Goal: Task Accomplishment & Management: Complete application form

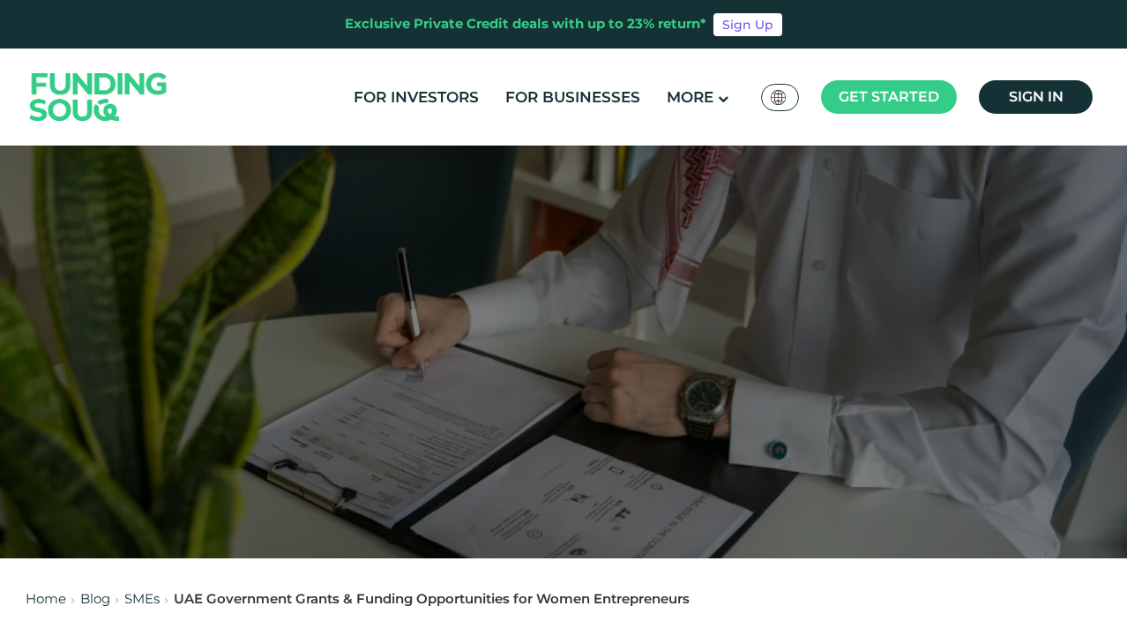
scroll to position [21, 0]
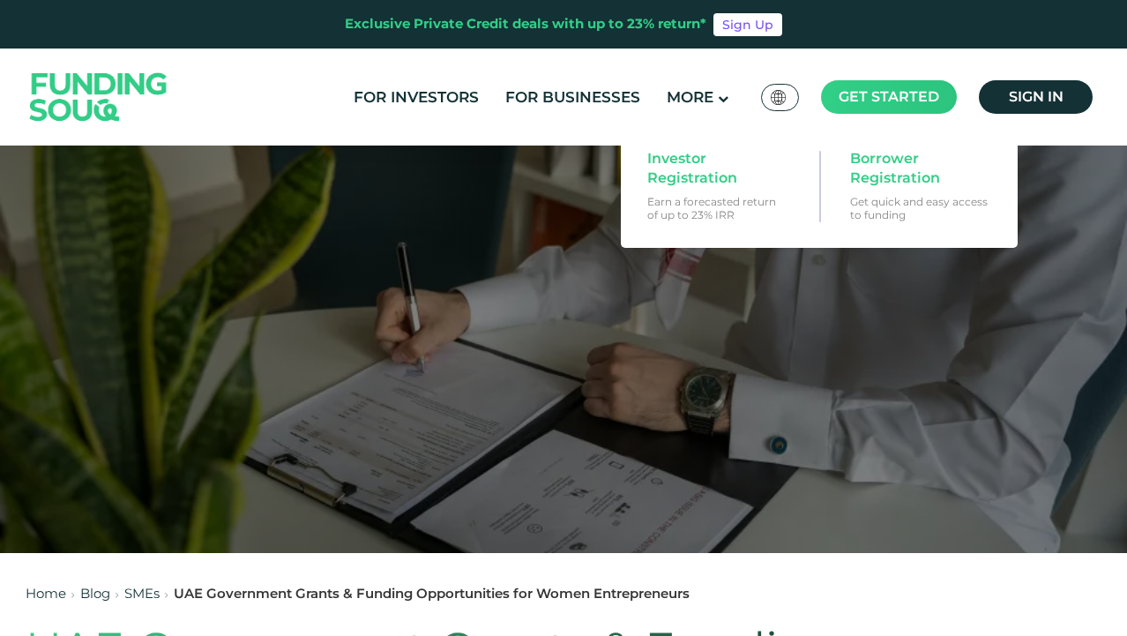
click at [887, 99] on span "Get started" at bounding box center [889, 96] width 101 height 17
click at [895, 169] on span "Borrower Registration" at bounding box center [918, 168] width 136 height 39
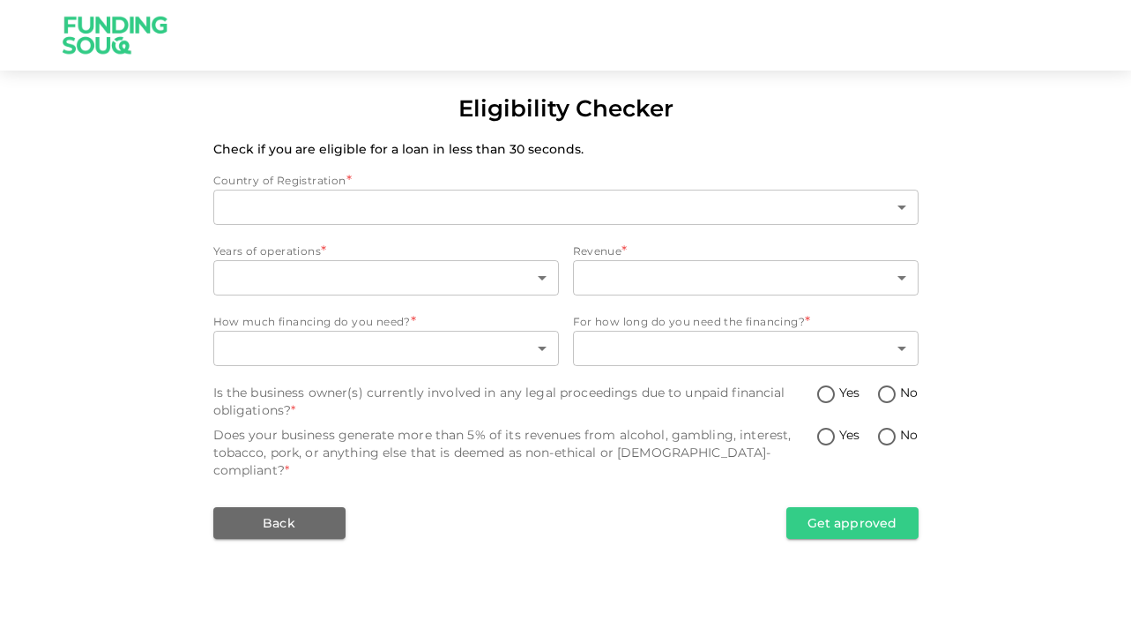
type input "1"
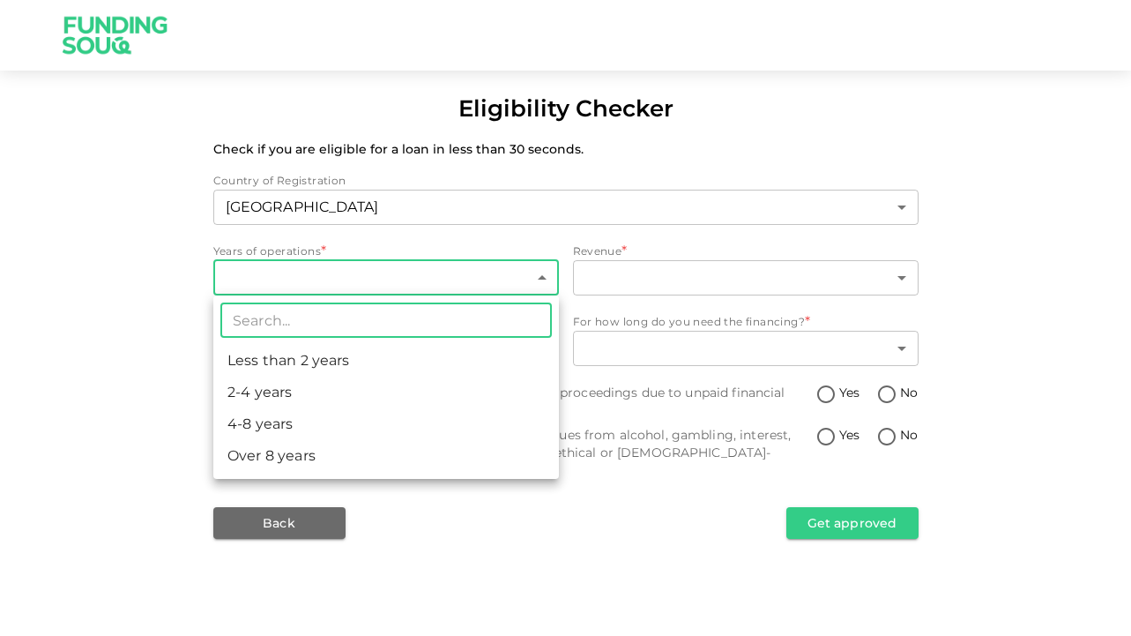
click at [527, 273] on body "Eligibility Checker Check if you are eligible for a loan in less than 30 second…" at bounding box center [565, 318] width 1131 height 636
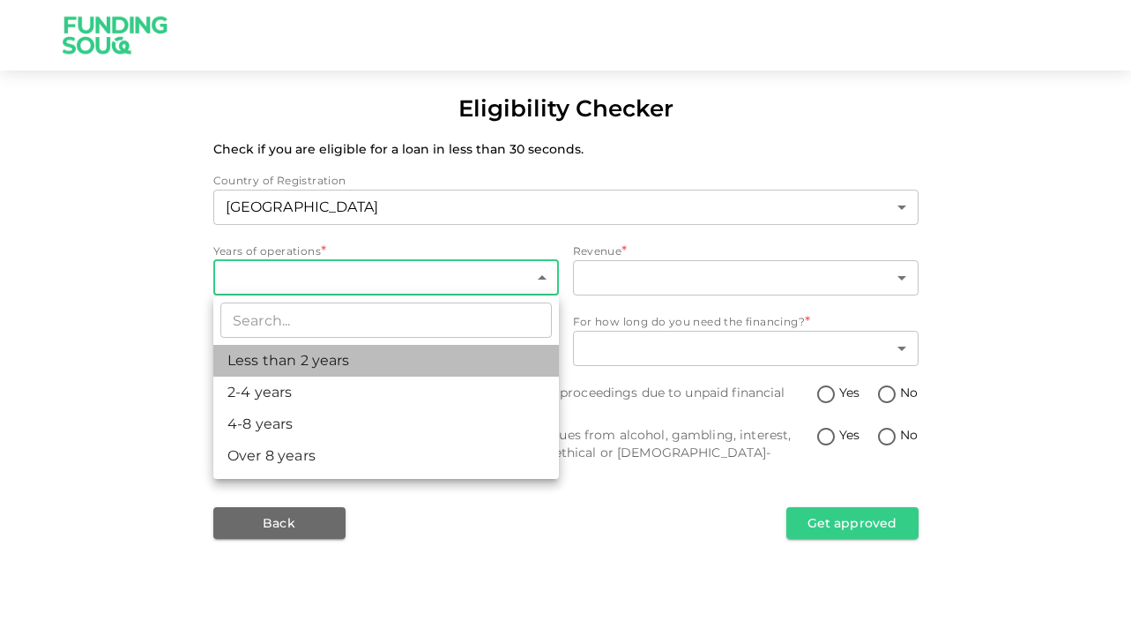
click at [472, 359] on li "Less than 2 years" at bounding box center [386, 361] width 346 height 32
type input "1"
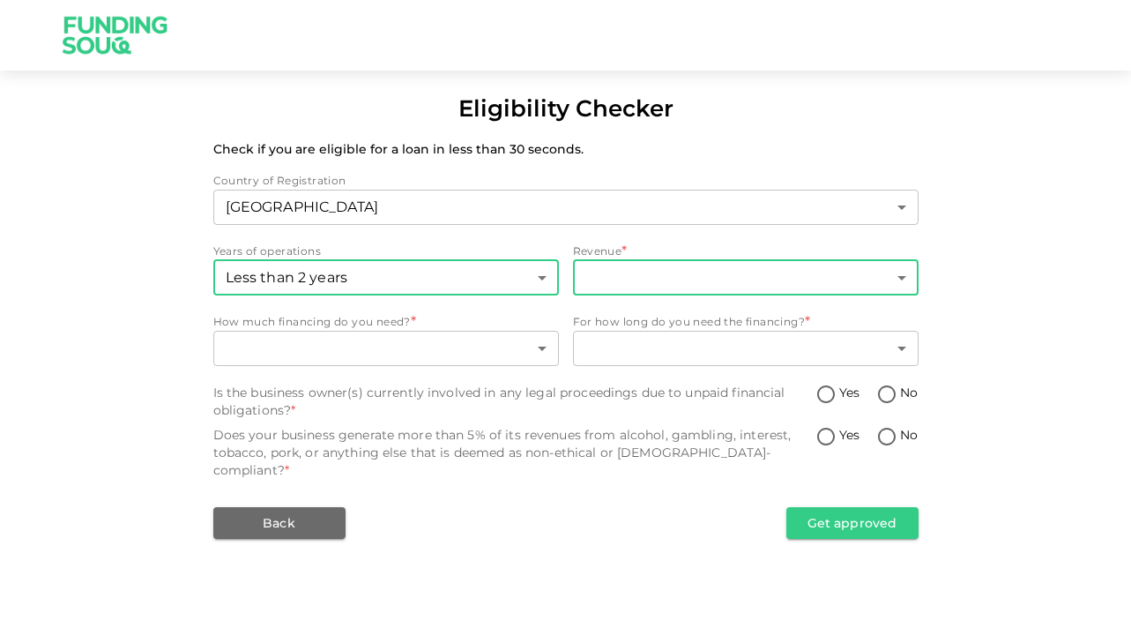
click at [665, 265] on body "Eligibility Checker Check if you are eligible for a loan in less than 30 second…" at bounding box center [565, 318] width 1131 height 636
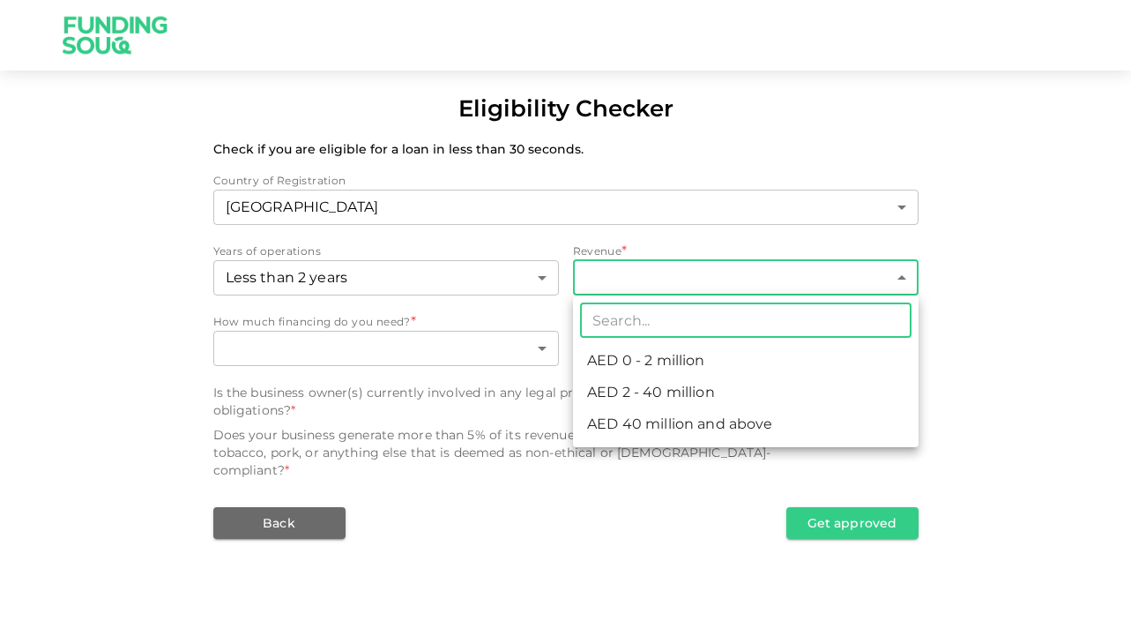
click at [655, 364] on li "AED 0 - 2 million" at bounding box center [746, 361] width 346 height 32
type input "1"
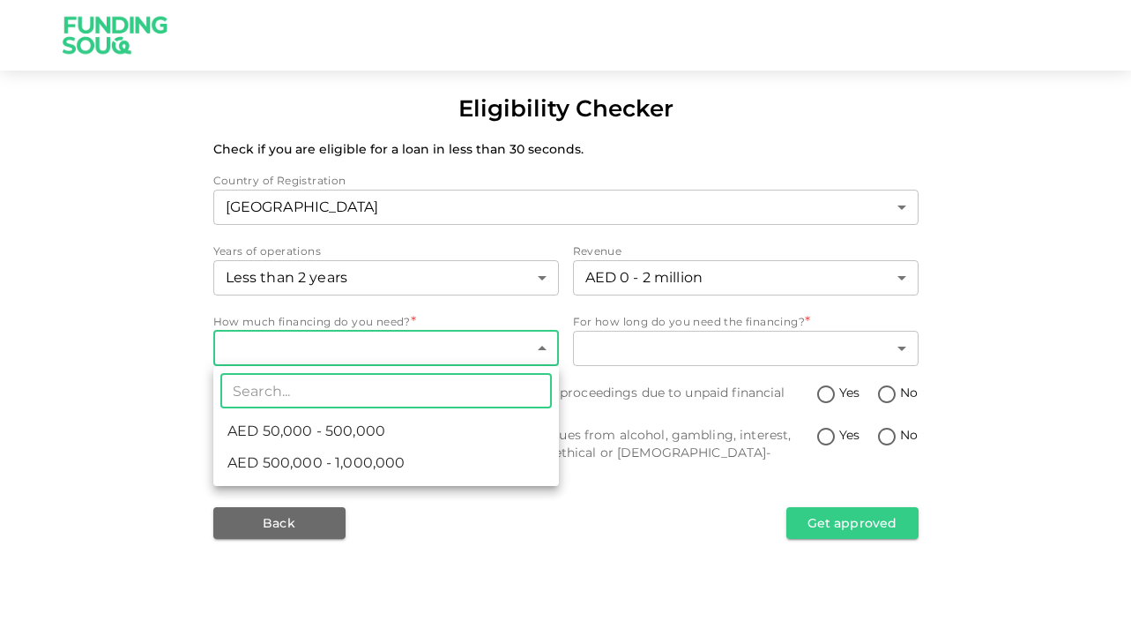
click at [494, 362] on body "Eligibility Checker Check if you are eligible for a loan in less than 30 second…" at bounding box center [565, 318] width 1131 height 636
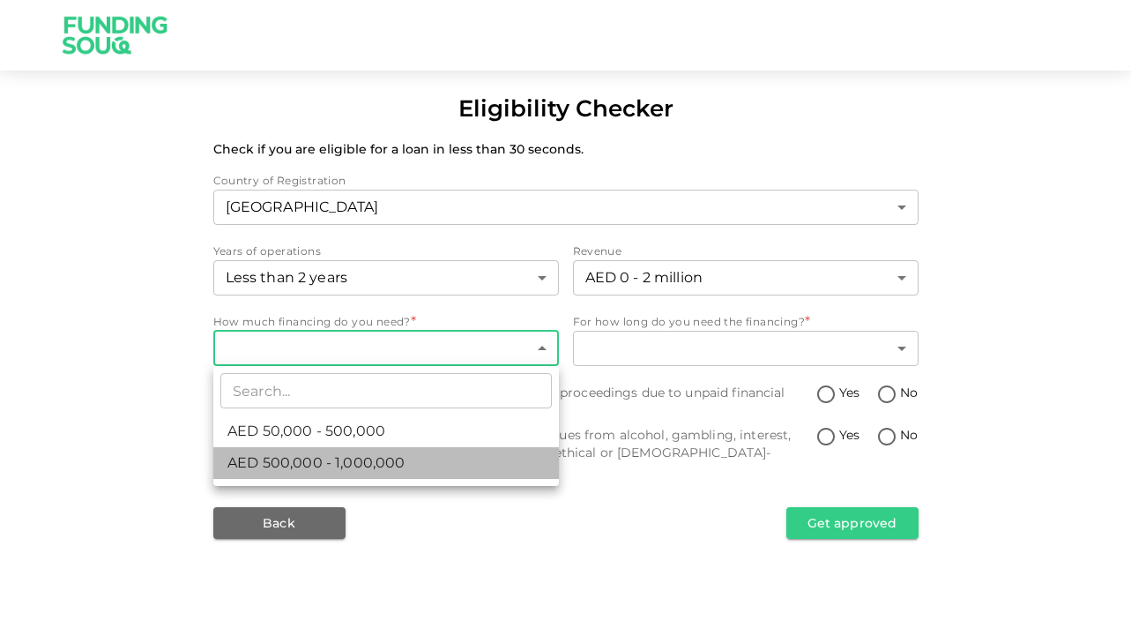
click at [473, 454] on li "AED 500,000 - 1,000,000" at bounding box center [386, 463] width 346 height 32
type input "2"
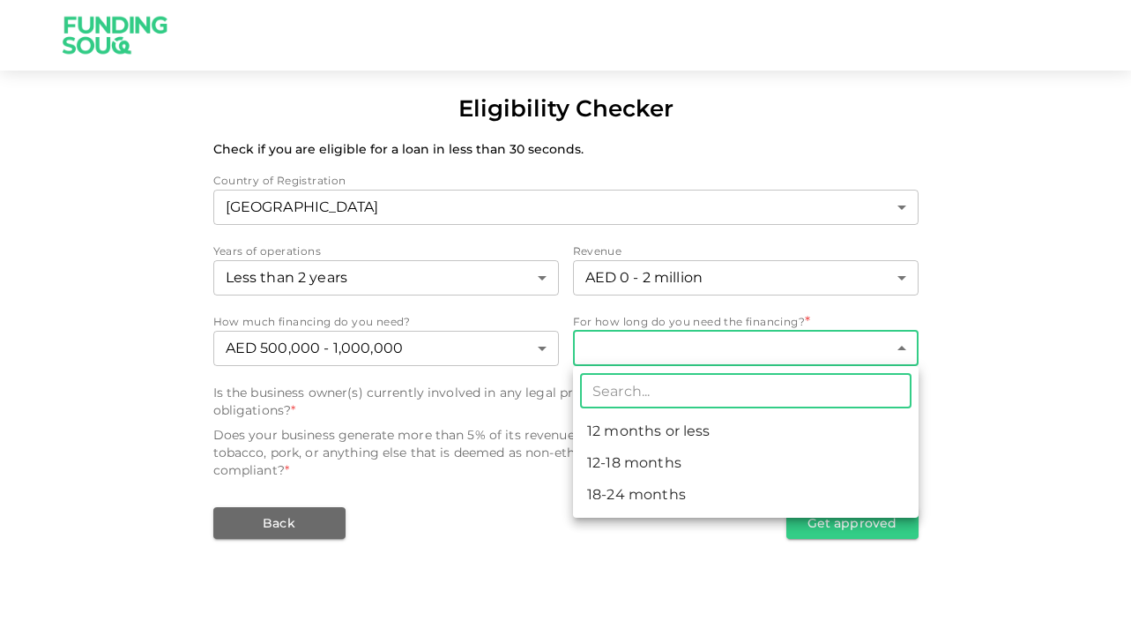
click at [696, 341] on body "Eligibility Checker Check if you are eligible for a loan in less than 30 second…" at bounding box center [565, 318] width 1131 height 636
click at [683, 498] on li "18-24 months" at bounding box center [746, 495] width 346 height 32
click at [749, 342] on body "Eligibility Checker Check if you are eligible for a loan in less than 30 second…" at bounding box center [565, 318] width 1131 height 636
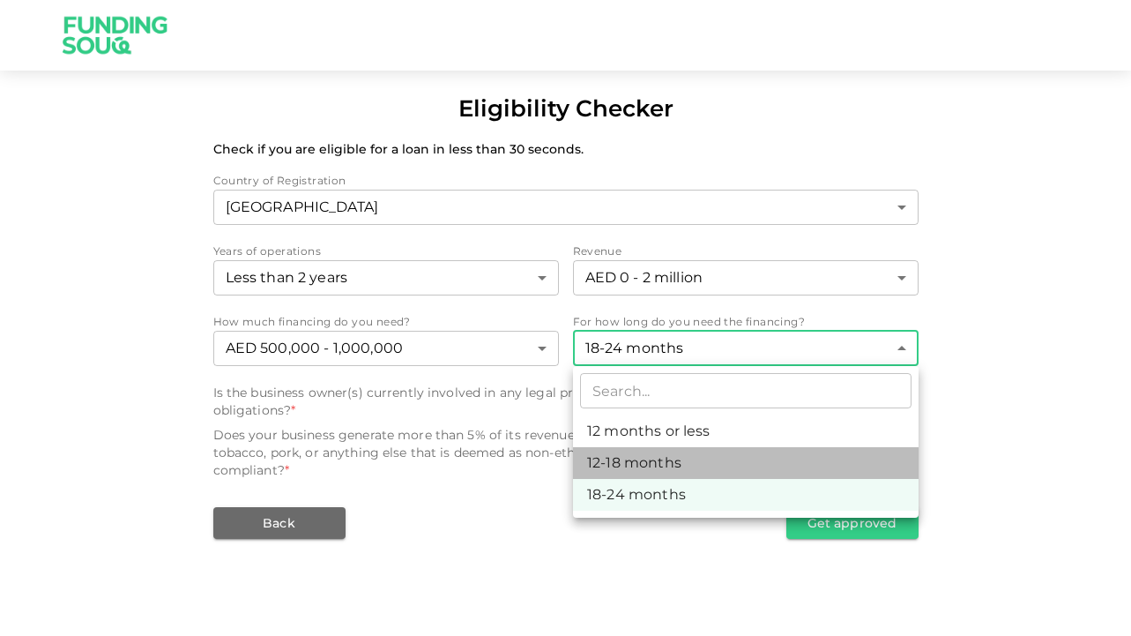
click at [725, 454] on li "12-18 months" at bounding box center [746, 463] width 346 height 32
type input "2"
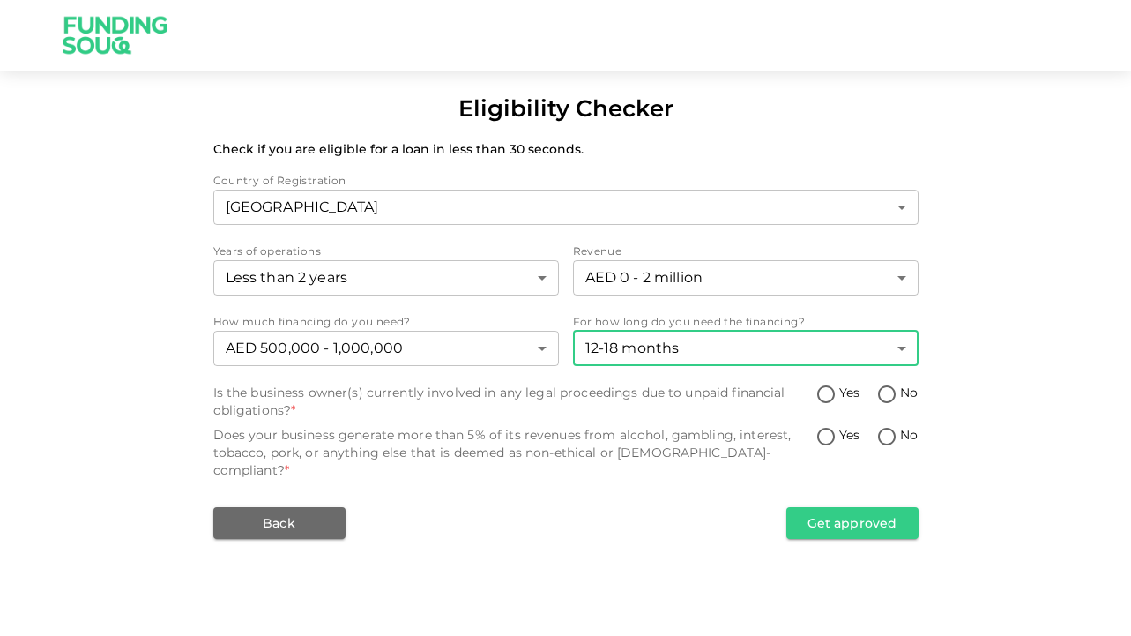
click at [884, 399] on input "No" at bounding box center [887, 396] width 26 height 24
radio input "true"
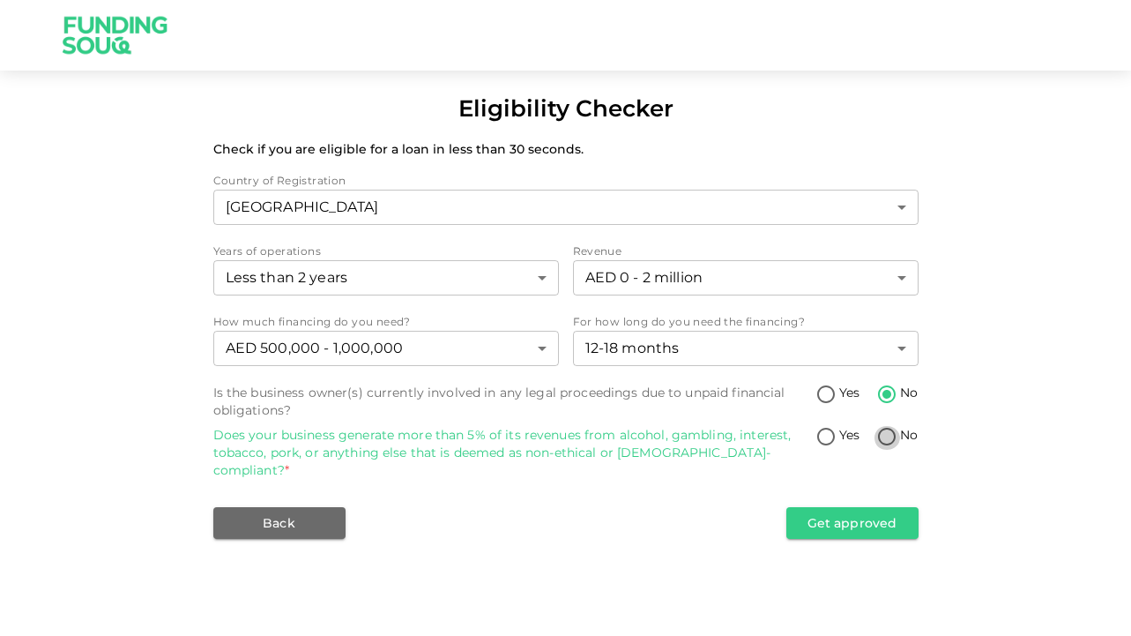
click at [888, 428] on input "No" at bounding box center [887, 438] width 26 height 24
radio input "true"
click at [857, 507] on button "Get approved" at bounding box center [853, 523] width 132 height 32
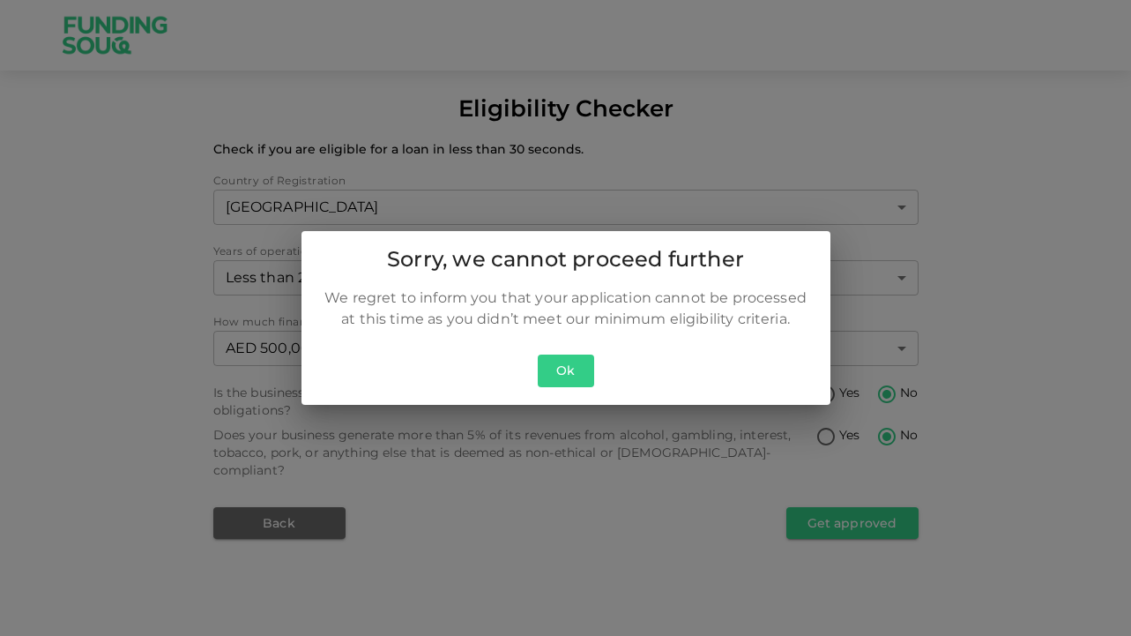
click at [581, 370] on button "Ok" at bounding box center [566, 370] width 56 height 33
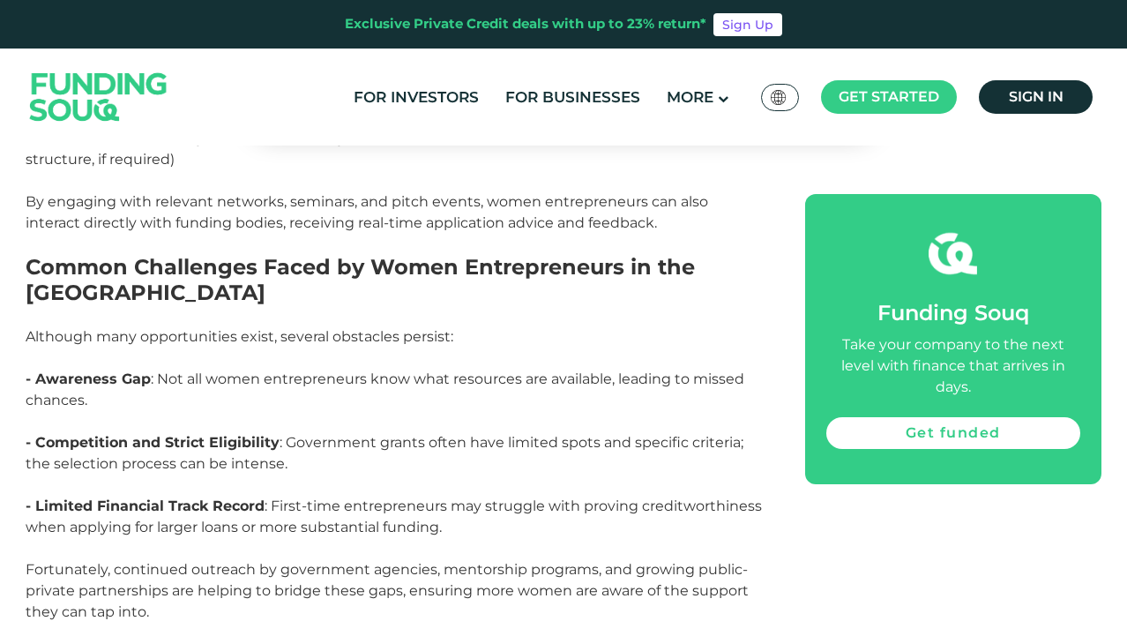
scroll to position [3994, 0]
